Goal: Navigation & Orientation: Go to known website

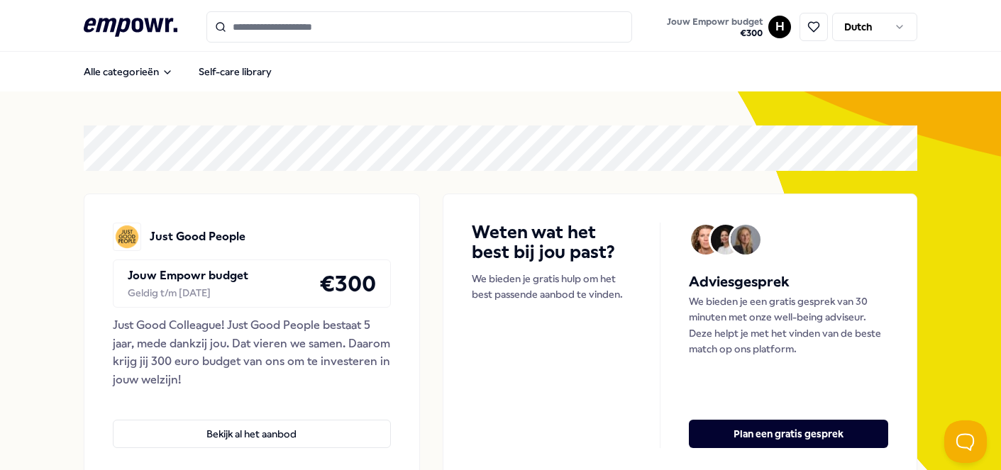
scroll to position [615, 0]
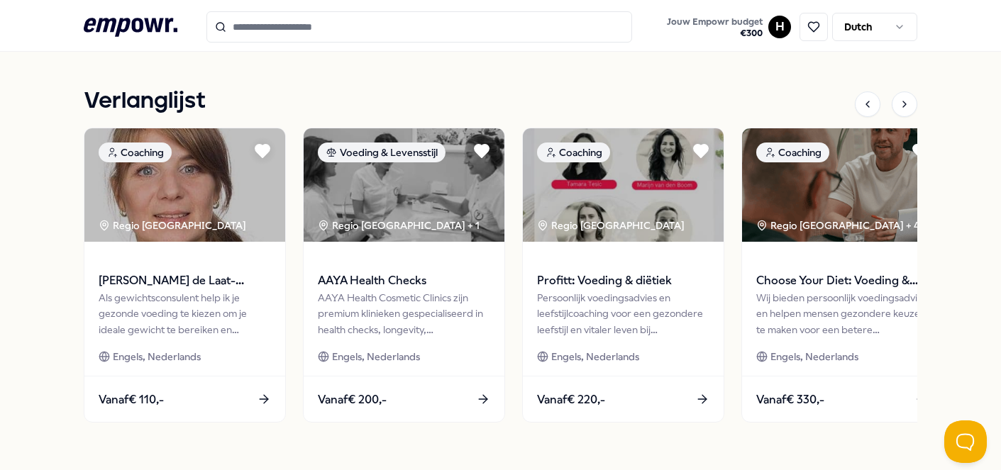
click at [156, 28] on icon at bounding box center [131, 27] width 94 height 18
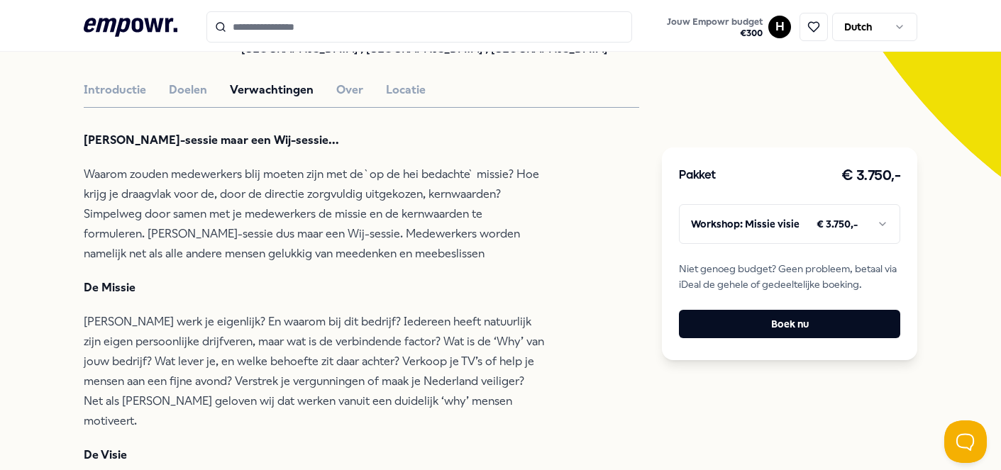
scroll to position [364, 0]
